Goal: Task Accomplishment & Management: Use online tool/utility

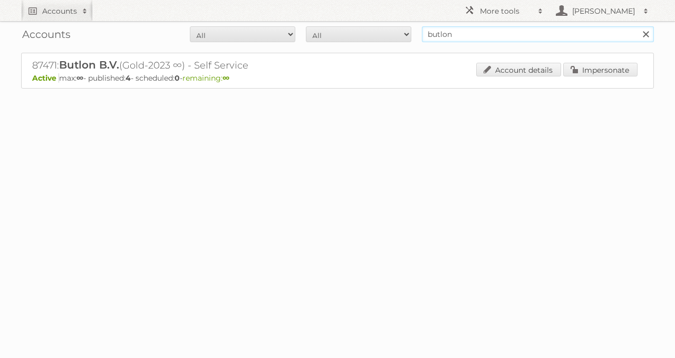
click at [420, 37] on form "All Active Expired Pending All Paid Trials Self service butlon Search" at bounding box center [337, 34] width 633 height 16
type input "gall & gall"
click at [638, 26] on input "Search" at bounding box center [646, 34] width 16 height 16
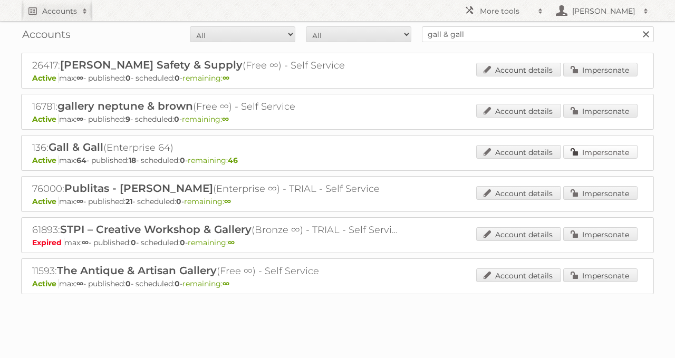
click at [581, 154] on link "Impersonate" at bounding box center [600, 152] width 74 height 14
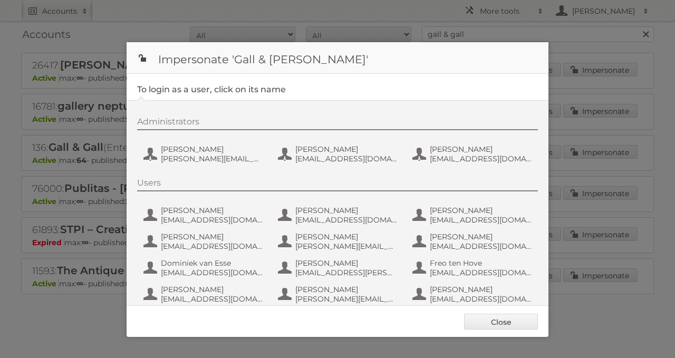
click at [206, 166] on div "Administrators [PERSON_NAME] [PERSON_NAME][EMAIL_ADDRESS][DOMAIN_NAME] Luka Zij…" at bounding box center [342, 142] width 411 height 51
click at [195, 157] on span "[PERSON_NAME][EMAIL_ADDRESS][DOMAIN_NAME]" at bounding box center [212, 158] width 102 height 9
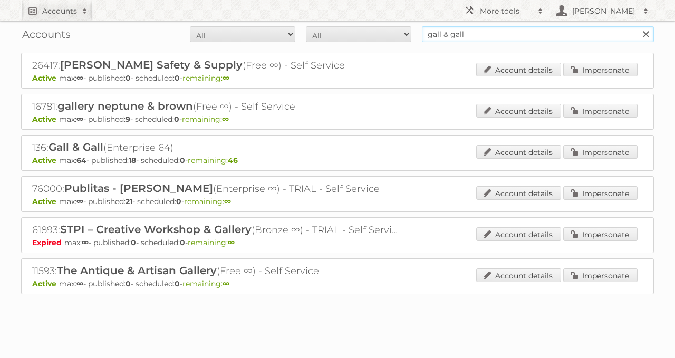
drag, startPoint x: 483, startPoint y: 34, endPoint x: 393, endPoint y: 31, distance: 89.7
click at [394, 32] on form "All Active Expired Pending All Paid Trials Self service gall & gall Search" at bounding box center [337, 34] width 633 height 16
type input "delhaize"
click at [638, 26] on input "Search" at bounding box center [646, 34] width 16 height 16
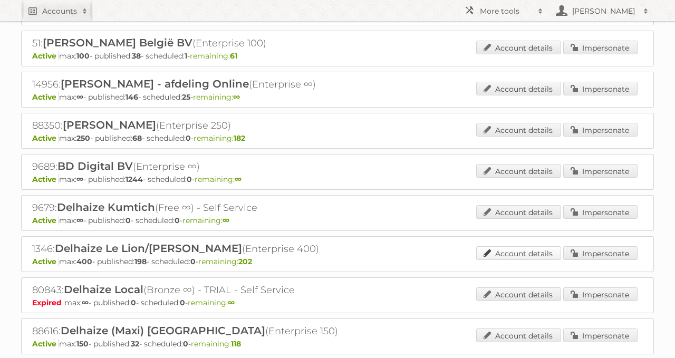
scroll to position [153, 0]
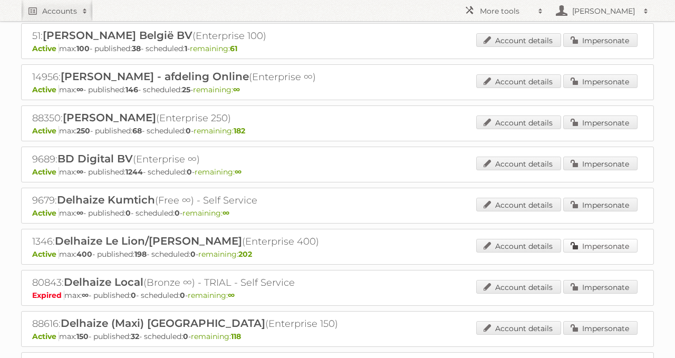
click at [589, 239] on link "Impersonate" at bounding box center [600, 246] width 74 height 14
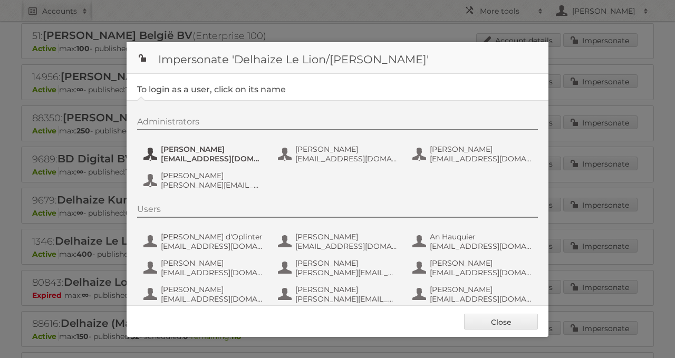
click at [217, 160] on span "cvicenteruiz@delhaize.be" at bounding box center [212, 158] width 102 height 9
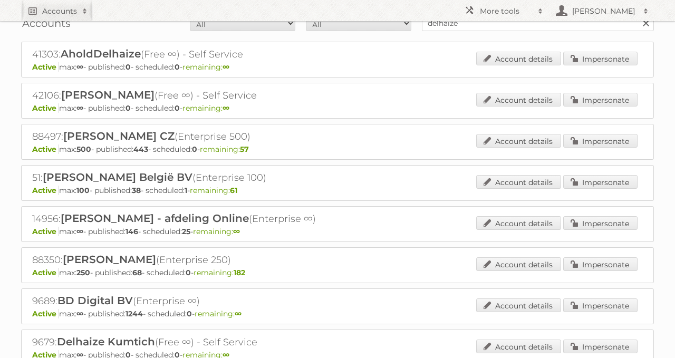
scroll to position [0, 0]
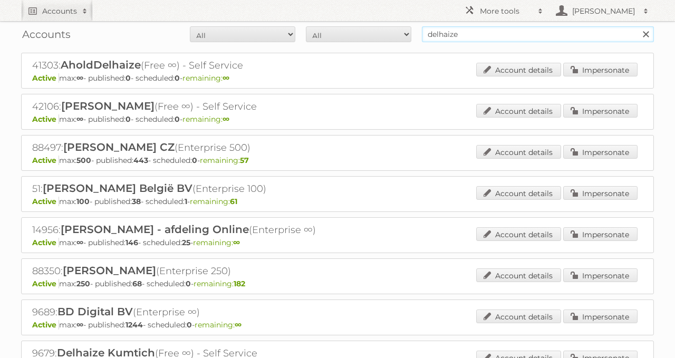
drag, startPoint x: 478, startPoint y: 31, endPoint x: 402, endPoint y: 36, distance: 75.6
click at [404, 36] on form "All Active Expired Pending All Paid Trials Self service delhaize Search" at bounding box center [337, 34] width 633 height 16
type input "habufa meubelen"
click at [638, 26] on input "Search" at bounding box center [646, 34] width 16 height 16
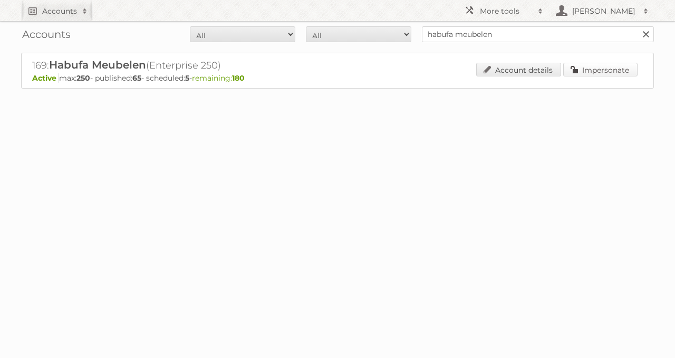
click at [584, 71] on link "Impersonate" at bounding box center [600, 70] width 74 height 14
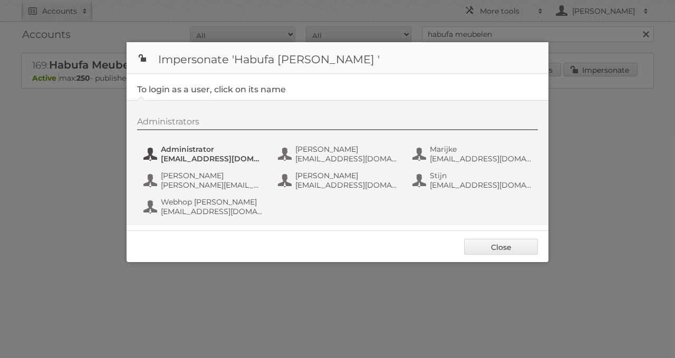
click at [217, 148] on span "Administrator" at bounding box center [212, 149] width 102 height 9
